Goal: Check status: Check status

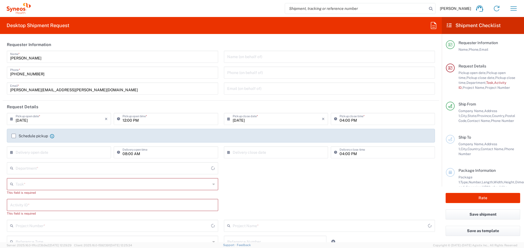
type input "[GEOGRAPHIC_DATA]"
type input "4510"
click at [512, 5] on icon "button" at bounding box center [513, 8] width 9 height 9
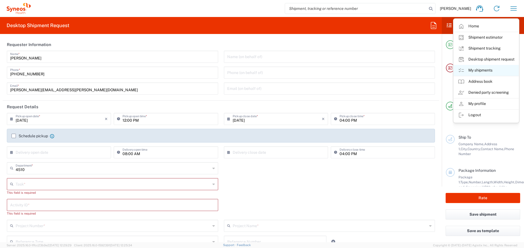
click at [475, 72] on link "My shipments" at bounding box center [486, 70] width 65 height 11
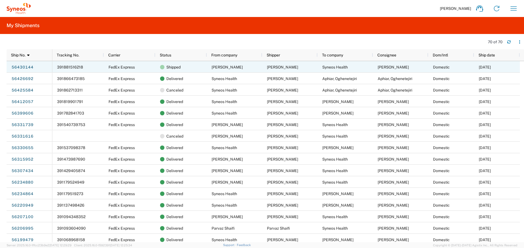
click at [226, 67] on span "[PERSON_NAME]" at bounding box center [227, 67] width 31 height 4
click at [229, 65] on span "[PERSON_NAME]" at bounding box center [227, 67] width 31 height 4
